Goal: Contribute content: Contribute content

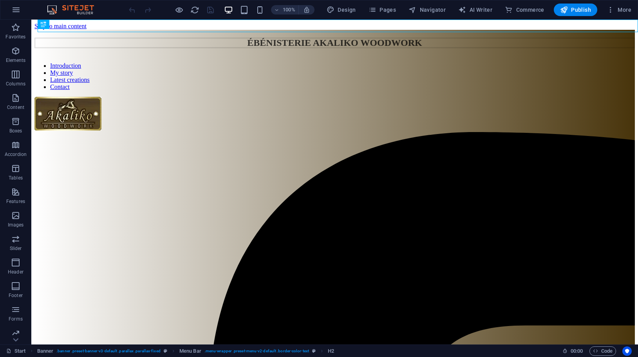
click at [619, 7] on span "More" at bounding box center [618, 10] width 25 height 8
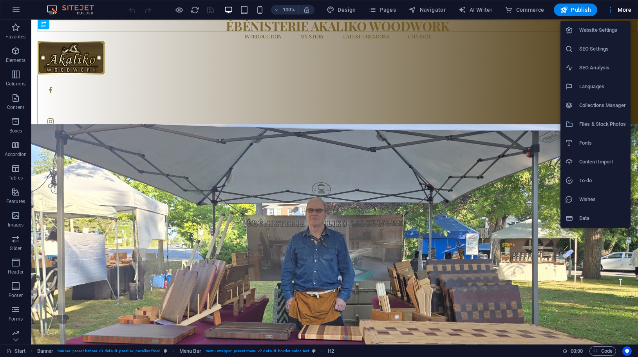
click at [598, 87] on h6 "Languages" at bounding box center [602, 86] width 47 height 9
select select "41"
select select "49"
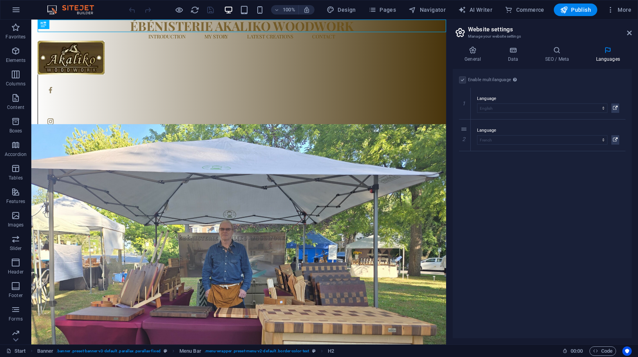
click at [614, 138] on icon at bounding box center [615, 139] width 5 height 9
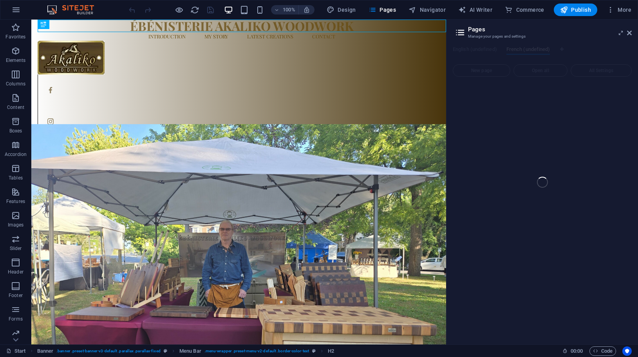
click at [16, 28] on icon "button" at bounding box center [15, 27] width 9 height 9
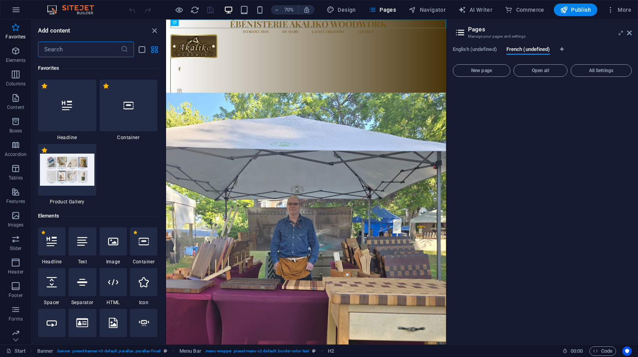
click at [155, 29] on icon "close panel" at bounding box center [154, 30] width 9 height 9
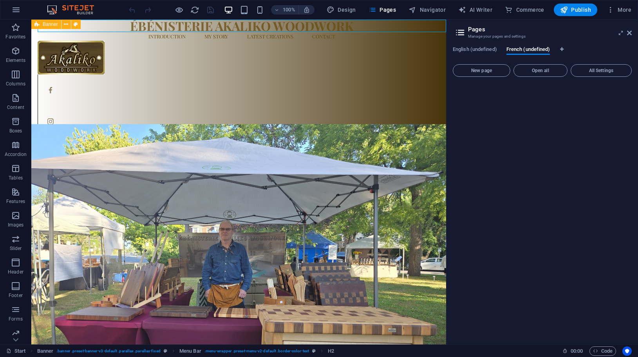
click at [537, 72] on span "Open all" at bounding box center [540, 70] width 47 height 5
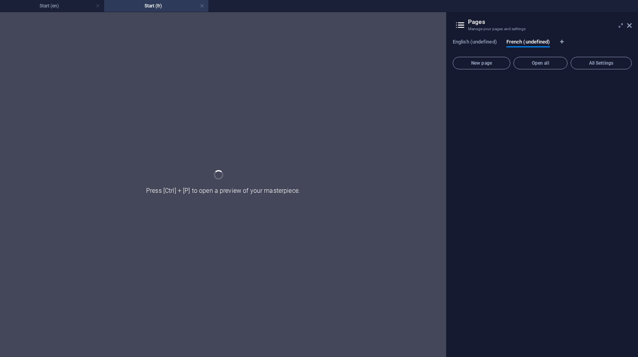
click at [630, 24] on icon at bounding box center [629, 25] width 5 height 6
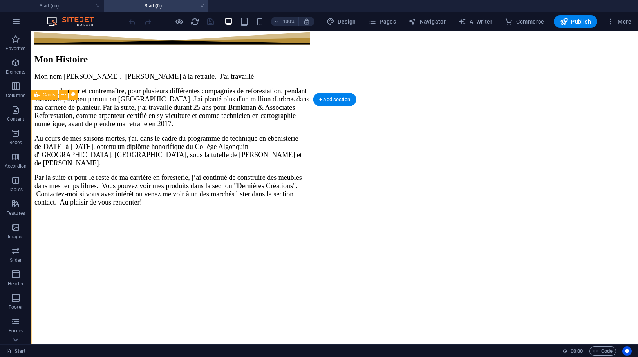
scroll to position [2402, 0]
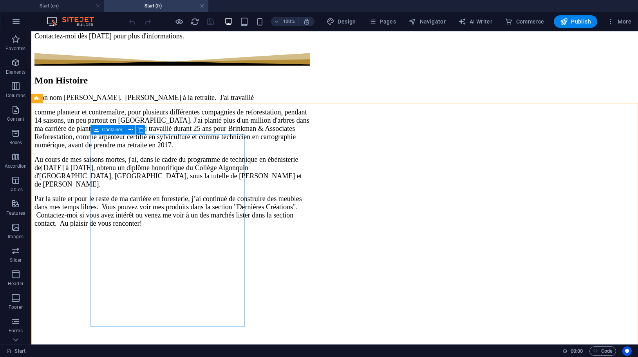
click at [132, 128] on icon at bounding box center [130, 130] width 4 height 8
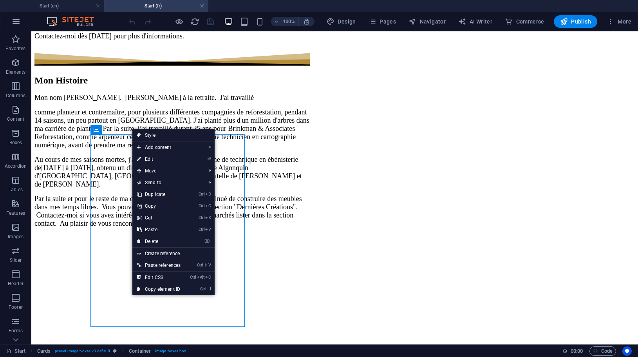
click at [163, 238] on link "⌦ Delete" at bounding box center [158, 241] width 53 height 12
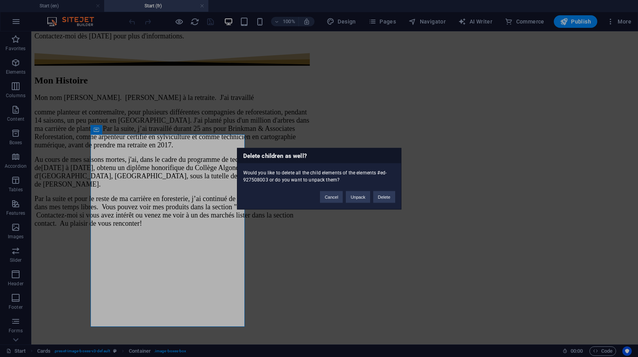
click at [387, 196] on button "Delete" at bounding box center [384, 197] width 22 height 12
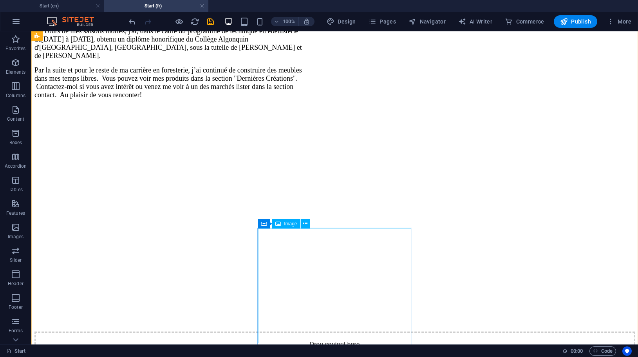
scroll to position [2536, 0]
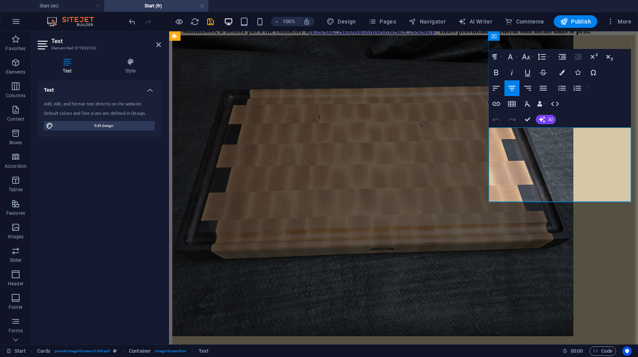
drag, startPoint x: 546, startPoint y: 184, endPoint x: 539, endPoint y: 186, distance: 6.6
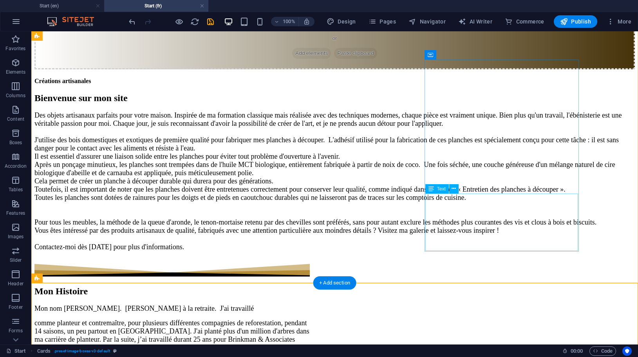
scroll to position [2175, 0]
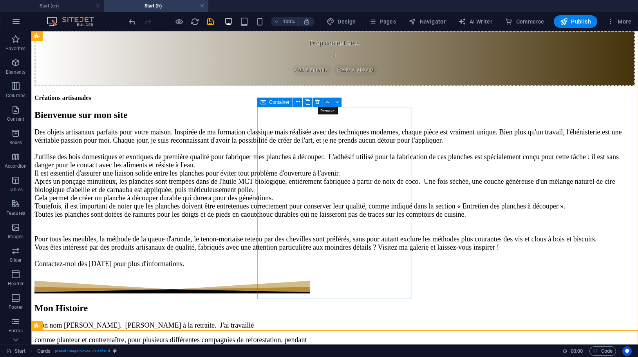
click at [316, 101] on icon at bounding box center [317, 102] width 4 height 8
click at [315, 100] on icon at bounding box center [317, 102] width 4 height 8
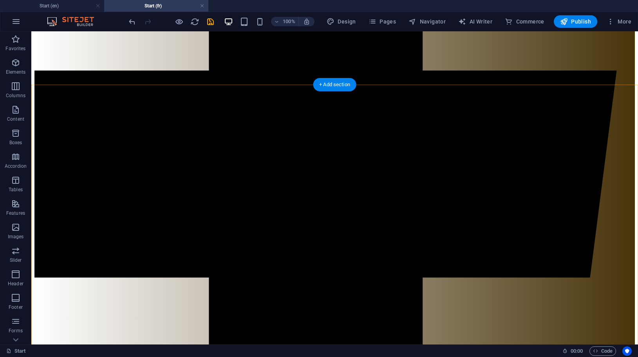
scroll to position [503, 0]
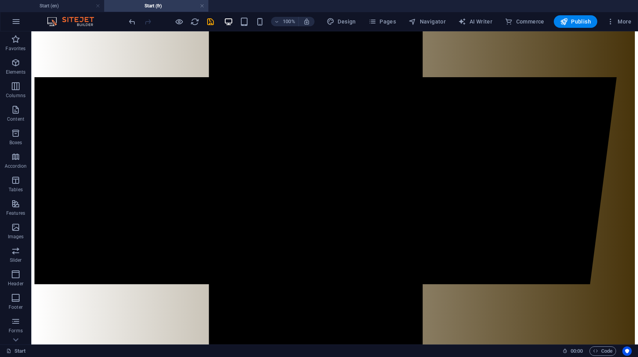
click at [67, 6] on h4 "Start (en)" at bounding box center [52, 6] width 104 height 9
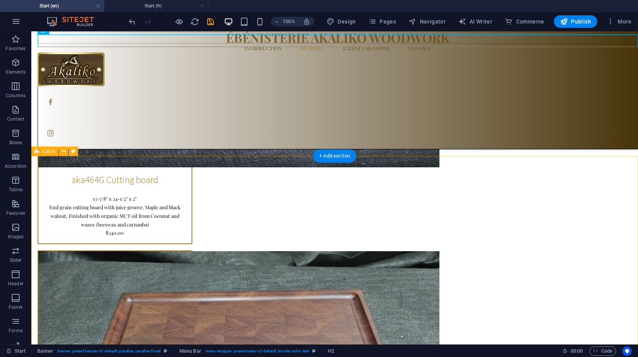
scroll to position [1372, 0]
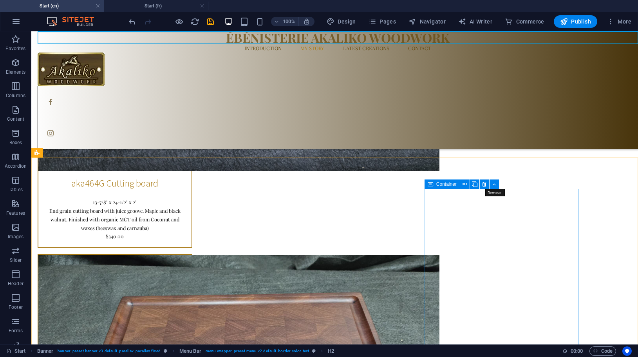
click at [482, 183] on icon at bounding box center [484, 184] width 4 height 8
click at [155, 4] on h4 "Start (fr)" at bounding box center [156, 6] width 104 height 9
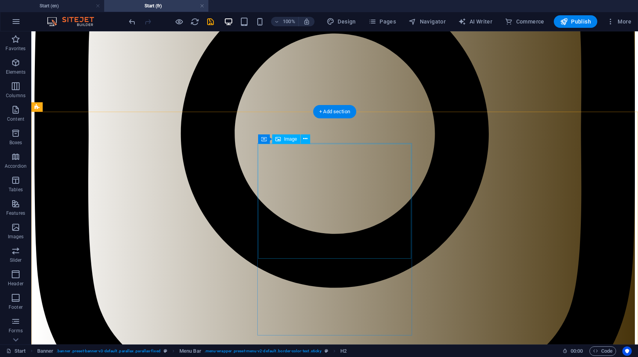
scroll to position [1487, 0]
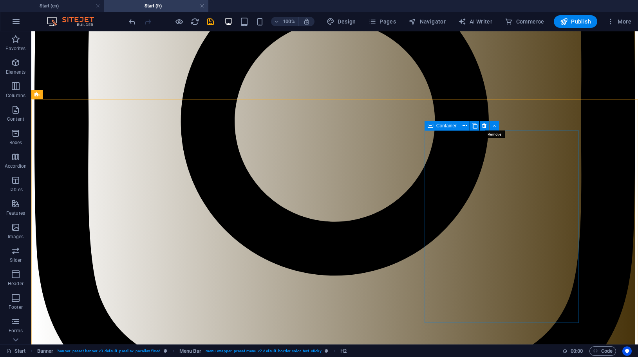
click at [484, 124] on icon at bounding box center [484, 126] width 4 height 8
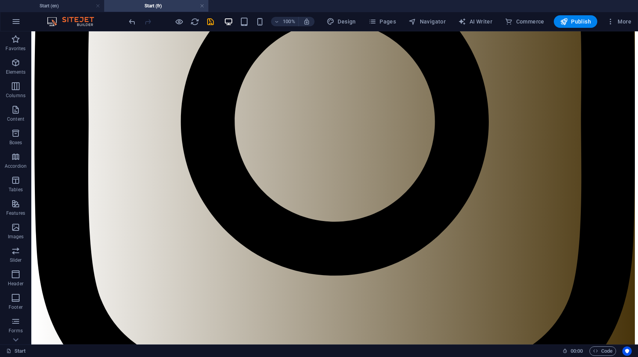
click at [72, 7] on h4 "Start (en)" at bounding box center [52, 6] width 104 height 9
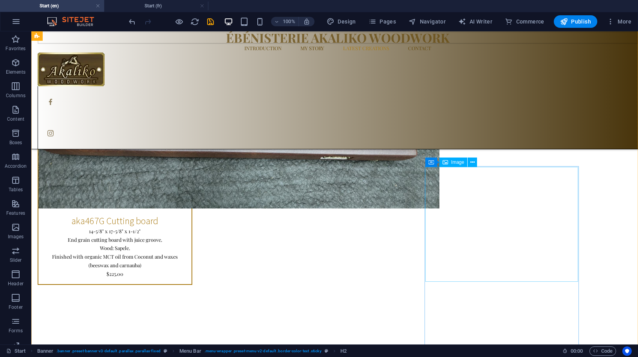
scroll to position [2081, 0]
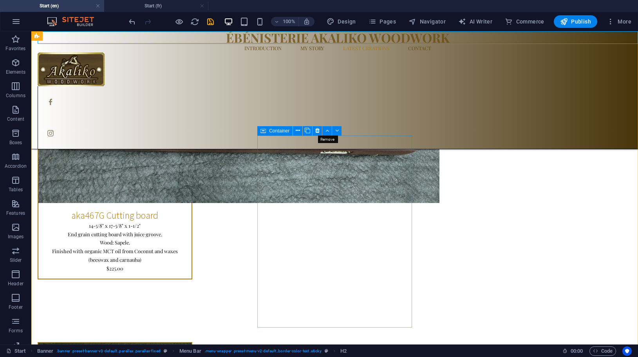
click at [316, 130] on icon at bounding box center [317, 130] width 4 height 8
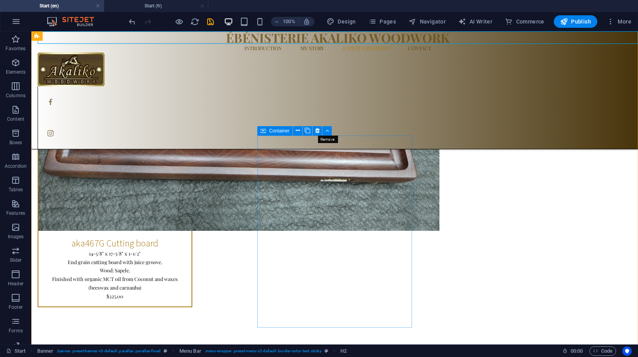
click at [315, 128] on icon at bounding box center [317, 130] width 4 height 8
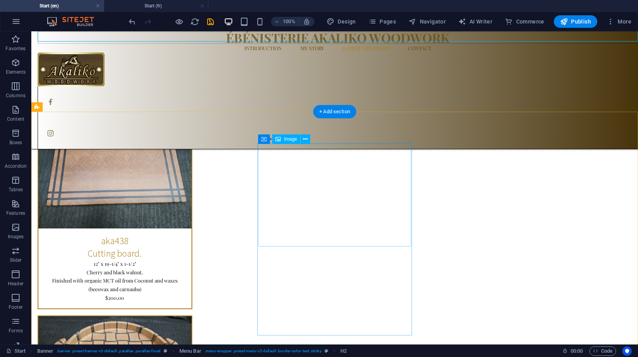
scroll to position [2338, 0]
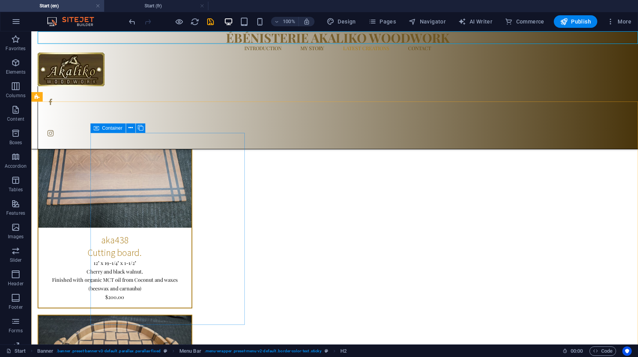
click at [129, 126] on icon at bounding box center [130, 128] width 4 height 8
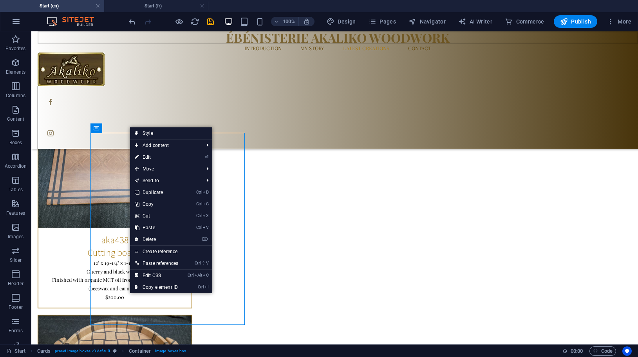
click at [149, 238] on link "⌦ Delete" at bounding box center [156, 239] width 53 height 12
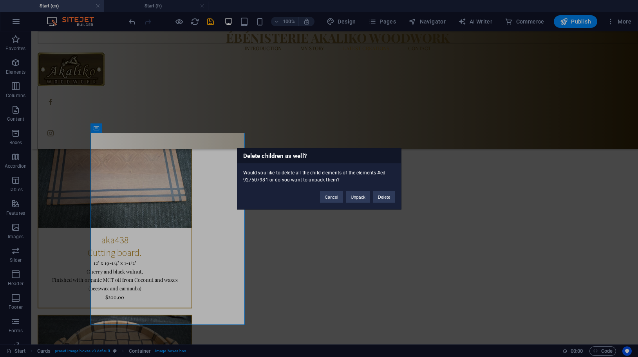
click at [386, 198] on button "Delete" at bounding box center [384, 197] width 22 height 12
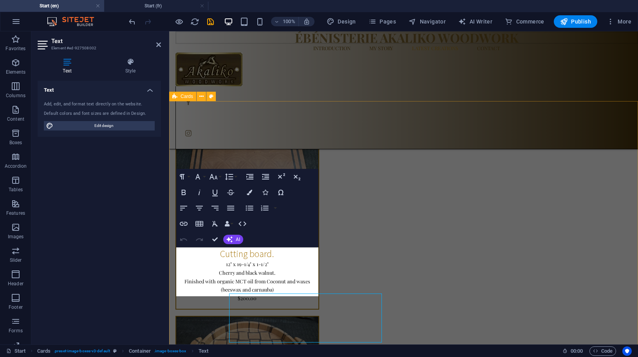
scroll to position [2300, 0]
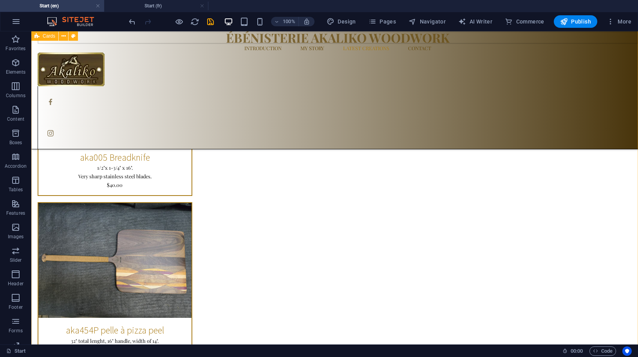
scroll to position [2794, 0]
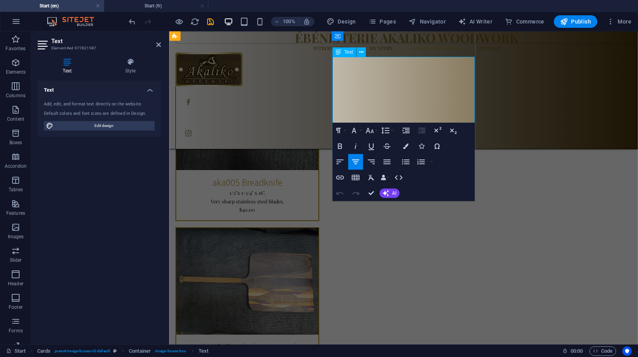
drag, startPoint x: 395, startPoint y: 104, endPoint x: 384, endPoint y: 106, distance: 10.7
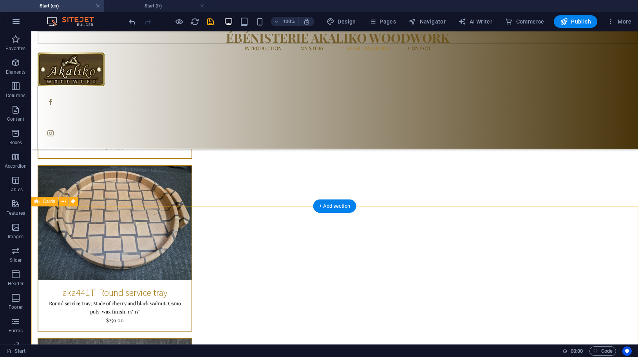
scroll to position [2488, 0]
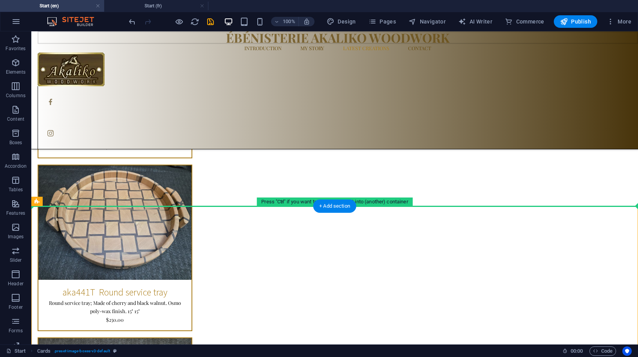
drag, startPoint x: 488, startPoint y: 258, endPoint x: 478, endPoint y: 143, distance: 114.7
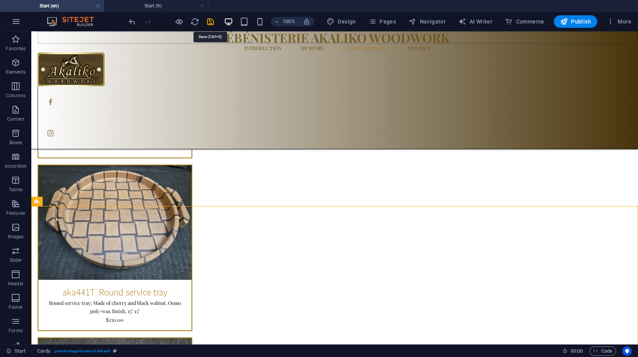
click at [213, 22] on icon "save" at bounding box center [210, 21] width 9 height 9
click at [588, 22] on span "Publish" at bounding box center [575, 22] width 31 height 8
